Goal: Information Seeking & Learning: Learn about a topic

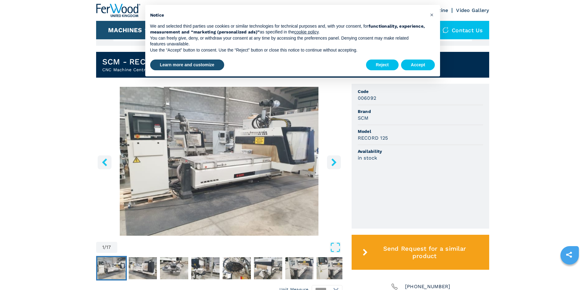
scroll to position [154, 0]
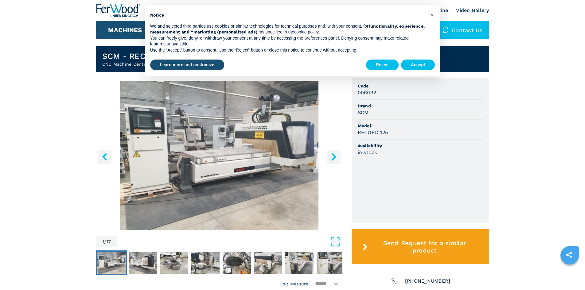
click at [333, 156] on icon "right-button" at bounding box center [334, 157] width 8 height 8
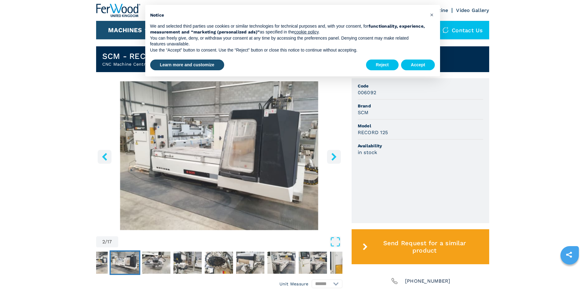
click at [326, 160] on img "Go to Slide 2" at bounding box center [219, 155] width 246 height 149
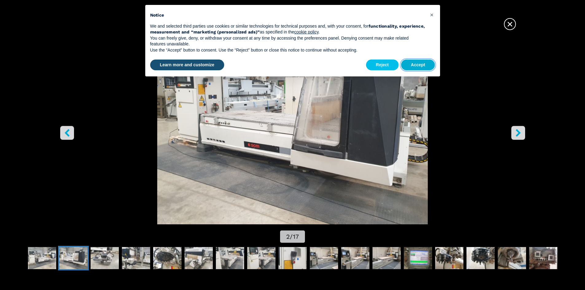
click at [417, 69] on button "Accept" at bounding box center [418, 65] width 34 height 11
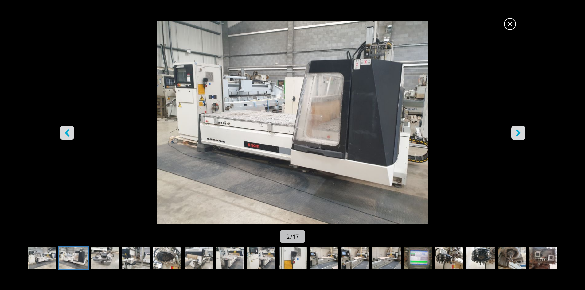
click at [509, 28] on span "×" at bounding box center [510, 23] width 11 height 11
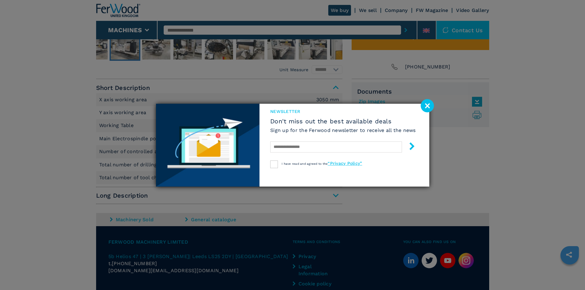
scroll to position [369, 0]
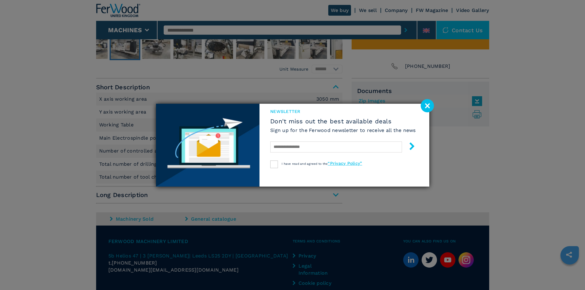
click at [424, 102] on image at bounding box center [427, 105] width 13 height 13
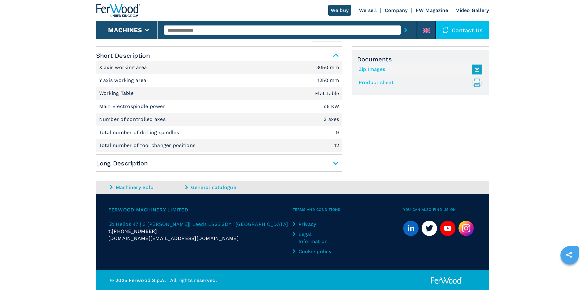
scroll to position [401, 0]
click at [128, 190] on link "Machinery Sold" at bounding box center [147, 187] width 74 height 7
click at [115, 185] on link "Machinery Sold" at bounding box center [147, 187] width 74 height 7
click at [112, 185] on icon at bounding box center [111, 187] width 3 height 4
click at [185, 190] on div at bounding box center [186, 187] width 3 height 5
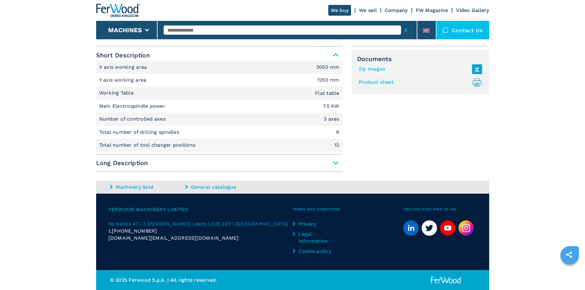
click at [199, 169] on div "Short Description X axis working area 3050 mm Y axis working area 1250 mm Worki…" at bounding box center [219, 111] width 246 height 123
click at [199, 166] on span "Long Description" at bounding box center [219, 163] width 246 height 11
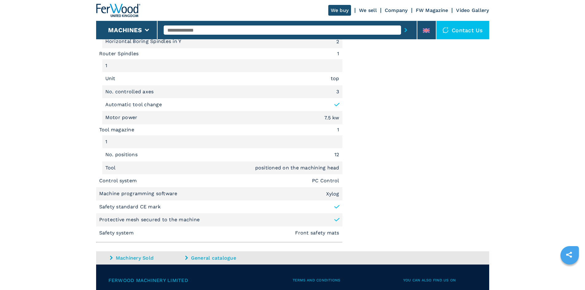
scroll to position [769, 0]
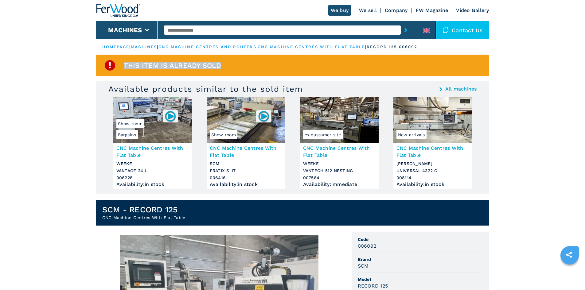
drag, startPoint x: 121, startPoint y: 67, endPoint x: 236, endPoint y: 66, distance: 114.9
click at [224, 65] on div "This item is already sold" at bounding box center [292, 66] width 393 height 22
click at [257, 67] on div "This item is already sold" at bounding box center [292, 66] width 393 height 22
drag, startPoint x: 125, startPoint y: 63, endPoint x: 219, endPoint y: 65, distance: 93.7
click at [201, 61] on div "This item is already sold" at bounding box center [292, 66] width 393 height 22
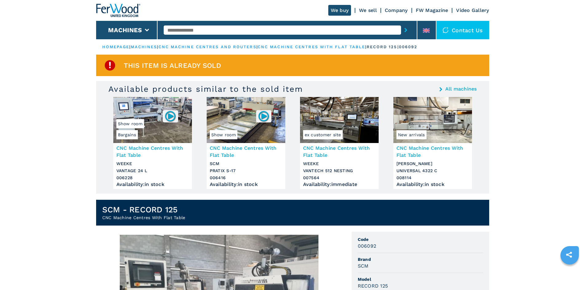
click at [219, 63] on span "This item is already sold" at bounding box center [172, 65] width 97 height 7
drag, startPoint x: 229, startPoint y: 65, endPoint x: 104, endPoint y: 63, distance: 125.6
click at [104, 63] on div "This item is already sold" at bounding box center [292, 66] width 393 height 22
click at [110, 63] on img at bounding box center [110, 65] width 12 height 12
click at [127, 65] on span "This item is already sold" at bounding box center [172, 65] width 97 height 7
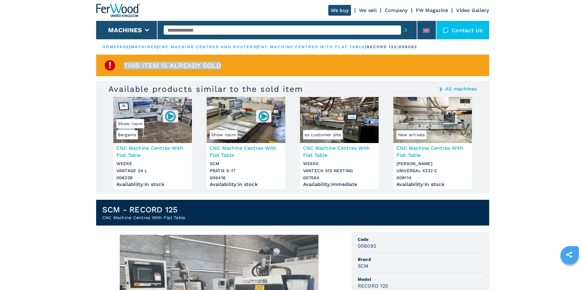
drag, startPoint x: 123, startPoint y: 65, endPoint x: 226, endPoint y: 64, distance: 103.2
click at [226, 64] on div "This item is already sold" at bounding box center [292, 66] width 393 height 22
click at [219, 65] on span "This item is already sold" at bounding box center [172, 65] width 97 height 7
drag, startPoint x: 222, startPoint y: 65, endPoint x: 119, endPoint y: 64, distance: 103.5
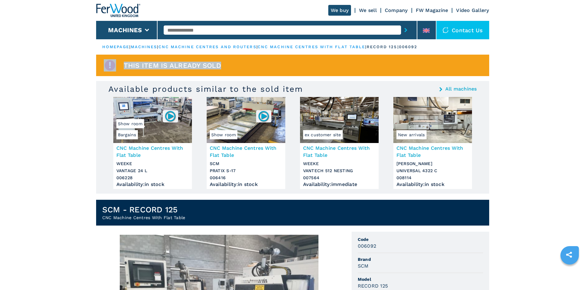
click at [119, 64] on div "This item is already sold" at bounding box center [292, 66] width 393 height 22
drag, startPoint x: 136, startPoint y: 67, endPoint x: 152, endPoint y: 69, distance: 16.2
click at [154, 69] on span "This item is already sold" at bounding box center [172, 65] width 97 height 7
click at [126, 66] on span "This item is already sold" at bounding box center [172, 65] width 97 height 7
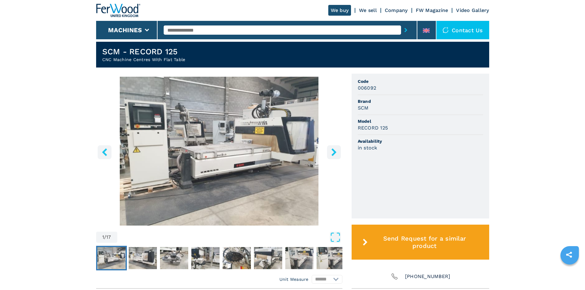
scroll to position [155, 0]
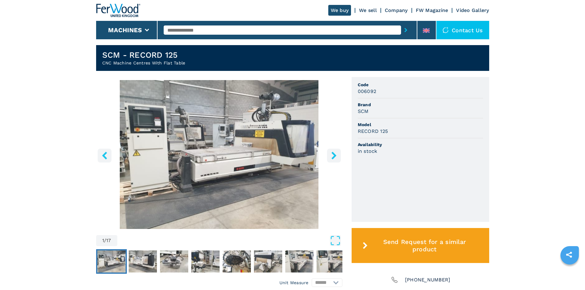
click at [333, 157] on button "right-button" at bounding box center [334, 156] width 14 height 14
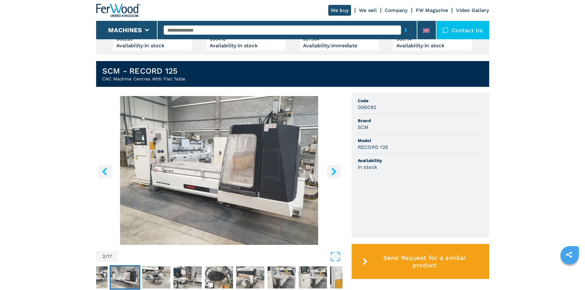
scroll to position [124, 0]
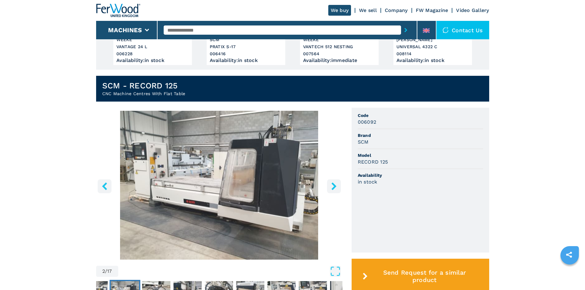
click at [330, 186] on icon "right-button" at bounding box center [334, 186] width 8 height 8
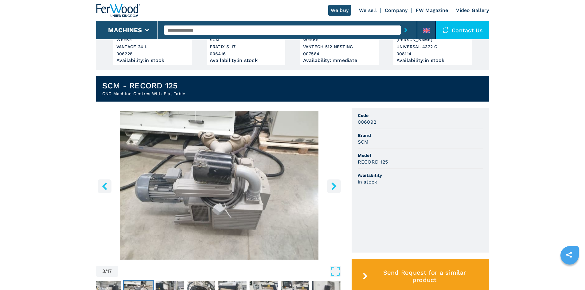
click at [329, 182] on button "right-button" at bounding box center [334, 186] width 14 height 14
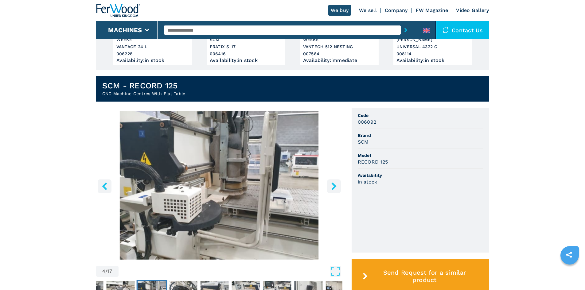
click at [328, 184] on button "right-button" at bounding box center [334, 186] width 14 height 14
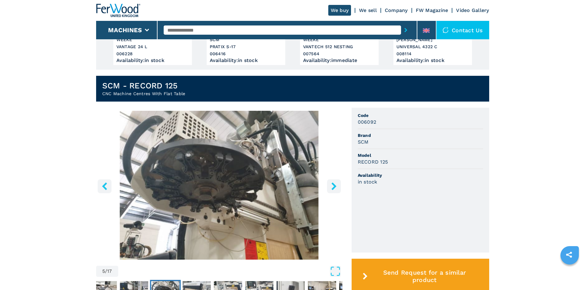
click at [329, 185] on button "right-button" at bounding box center [334, 186] width 14 height 14
click at [331, 184] on icon "right-button" at bounding box center [334, 186] width 8 height 8
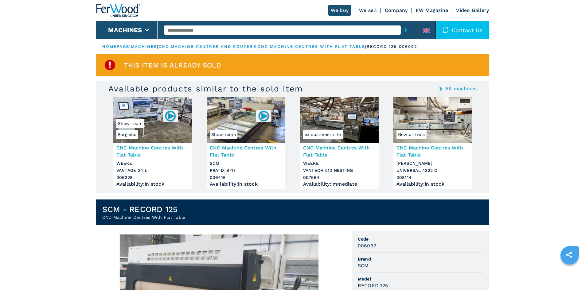
scroll to position [0, 0]
